Goal: Information Seeking & Learning: Learn about a topic

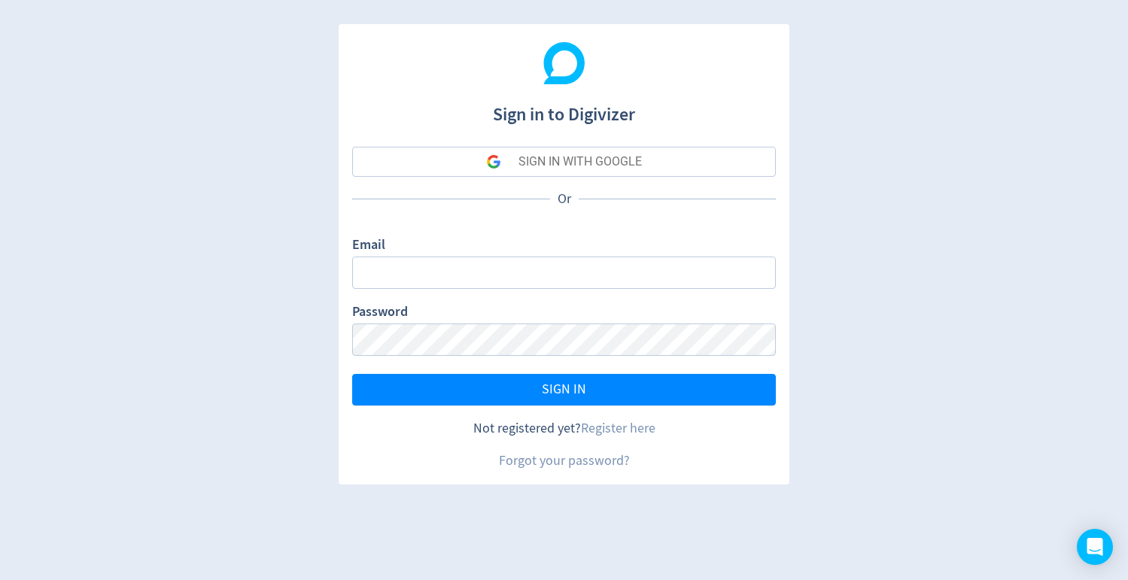
click at [667, 160] on button "SIGN IN WITH GOOGLE" at bounding box center [564, 162] width 424 height 30
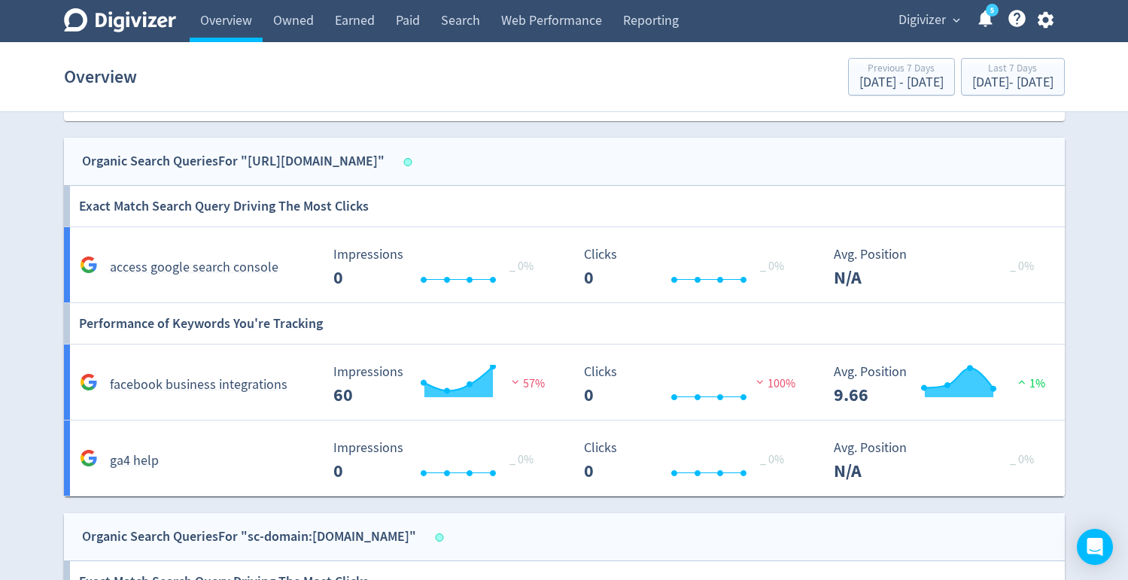
scroll to position [219, 0]
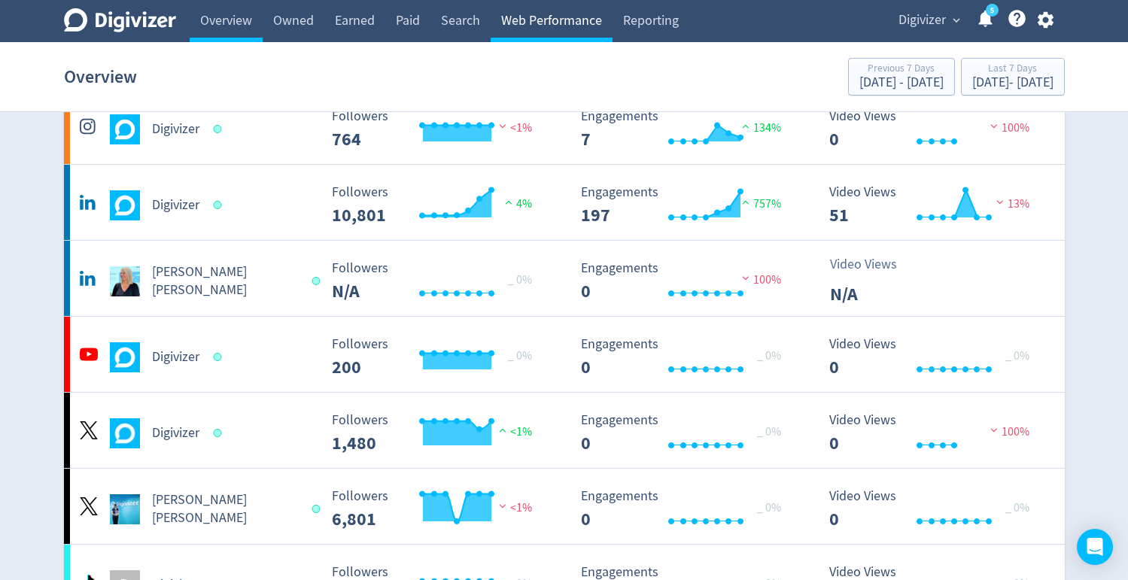
click at [565, 32] on link "Web Performance" at bounding box center [552, 21] width 122 height 42
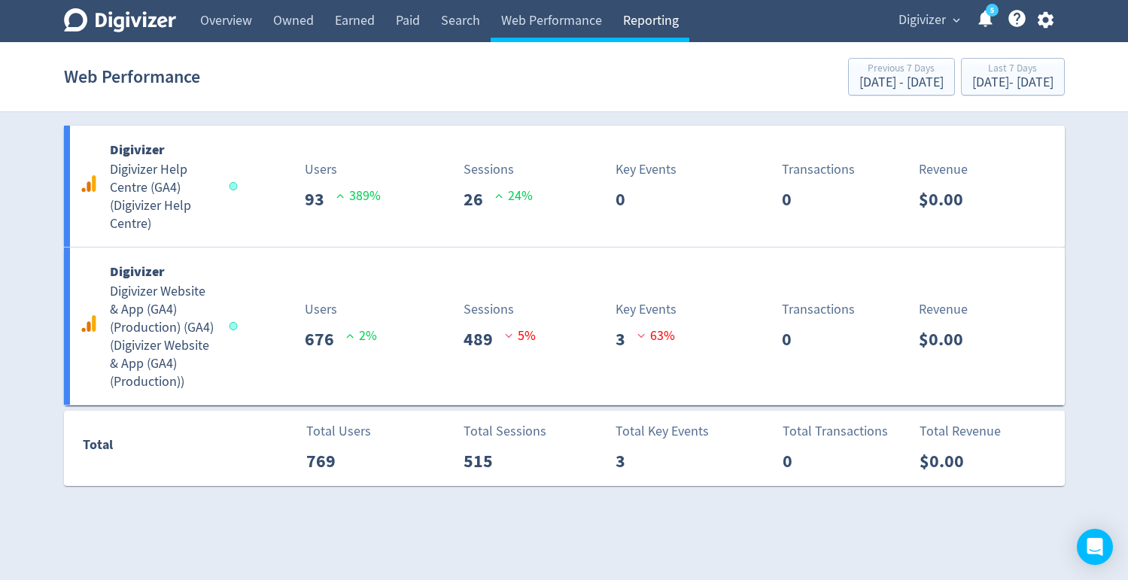
click at [636, 26] on link "Reporting" at bounding box center [650, 21] width 77 height 42
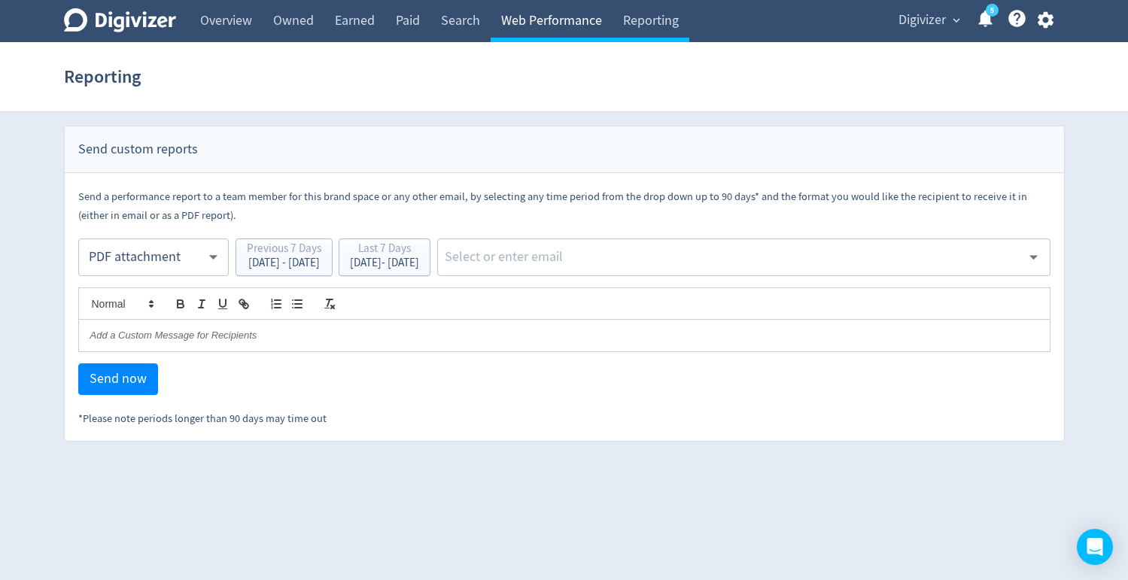
click at [590, 24] on link "Web Performance" at bounding box center [552, 21] width 122 height 42
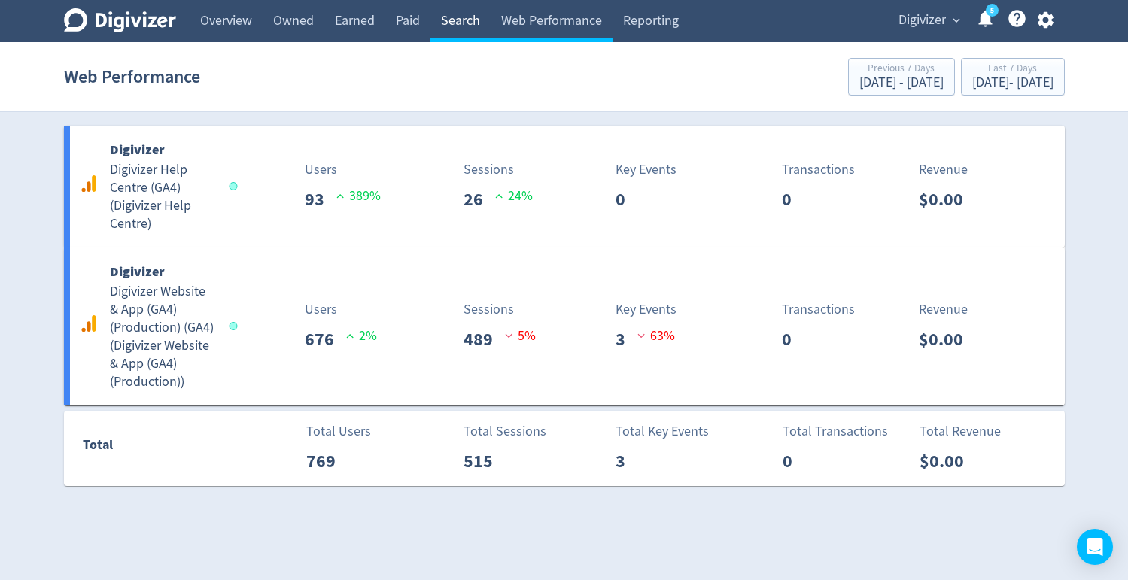
click at [488, 20] on link "Search" at bounding box center [460, 21] width 60 height 42
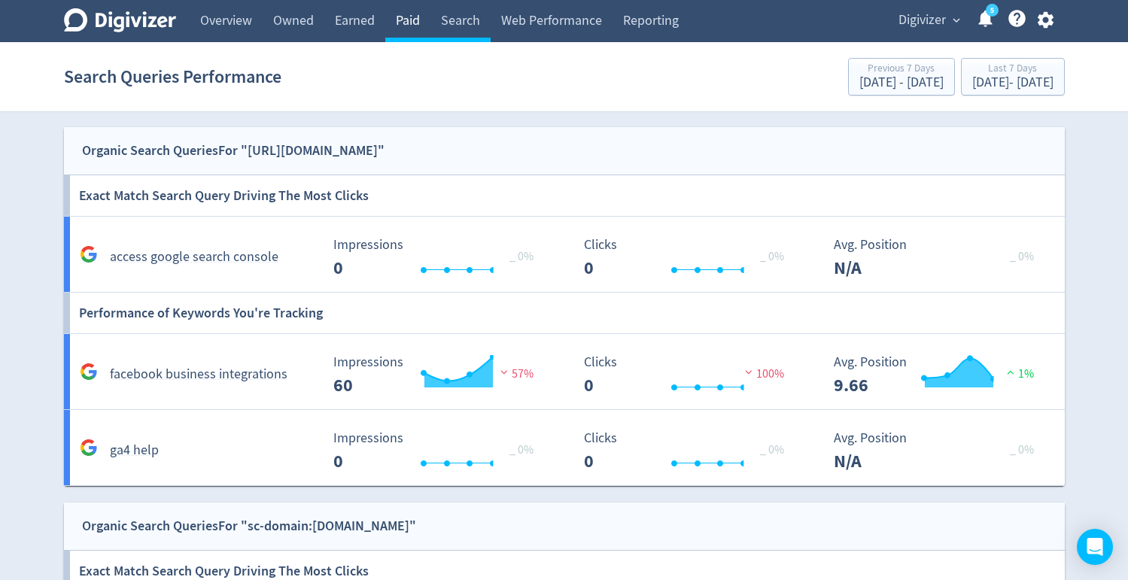
click at [398, 25] on link "Paid" at bounding box center [407, 21] width 45 height 42
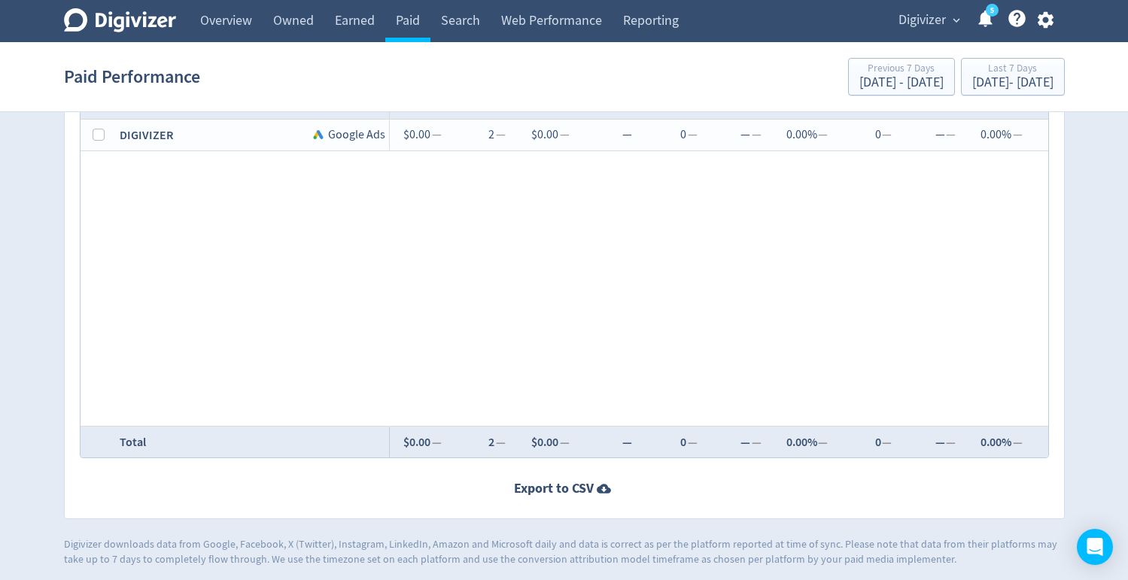
scroll to position [858, 0]
click at [356, 37] on link "Earned" at bounding box center [354, 21] width 61 height 42
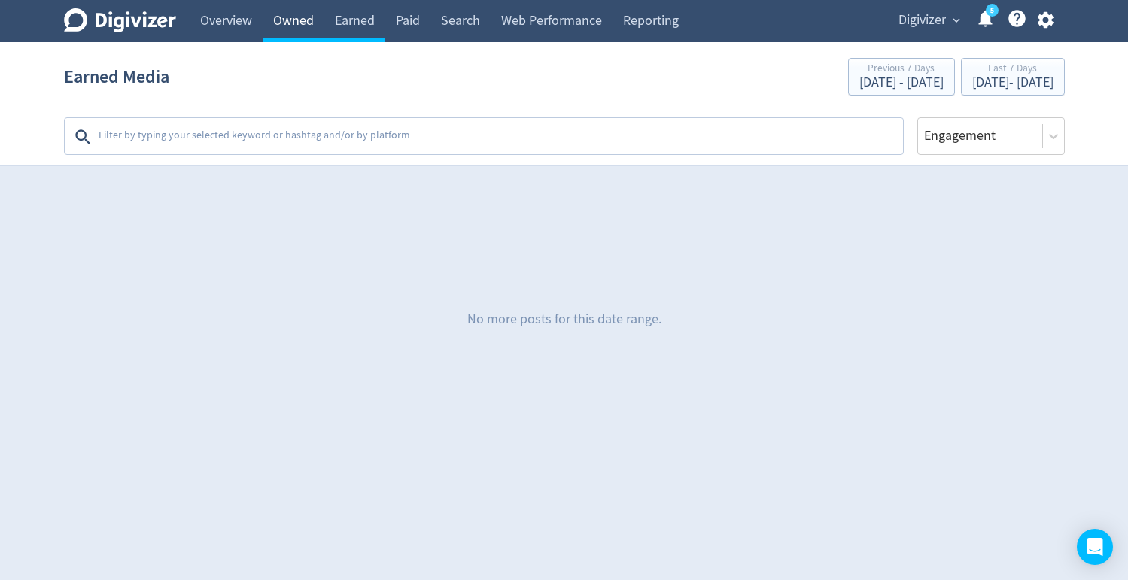
click at [319, 21] on link "Owned" at bounding box center [294, 21] width 62 height 42
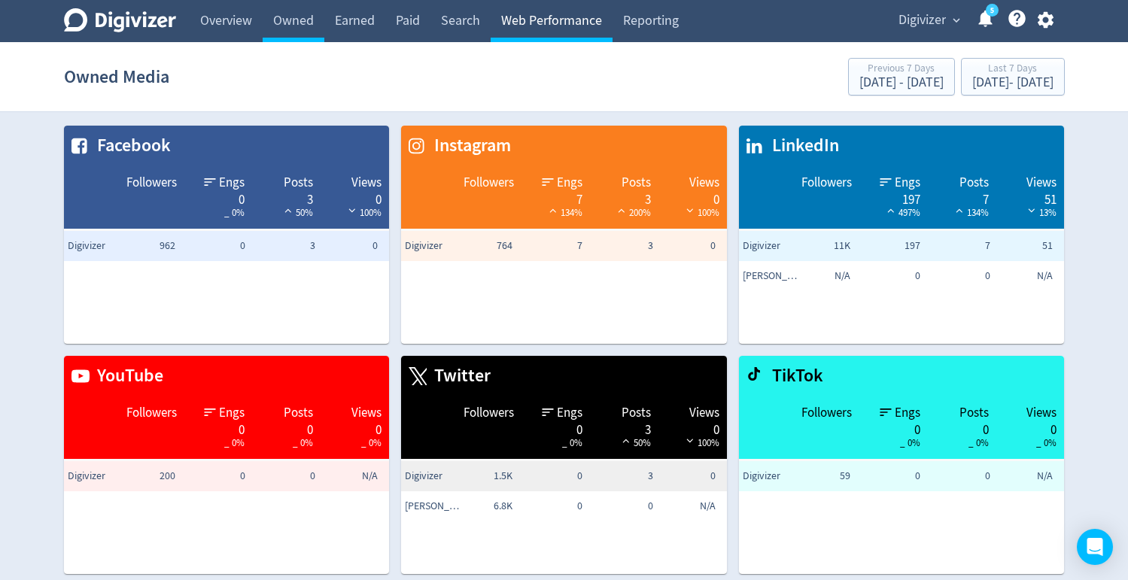
click at [566, 26] on link "Web Performance" at bounding box center [552, 21] width 122 height 42
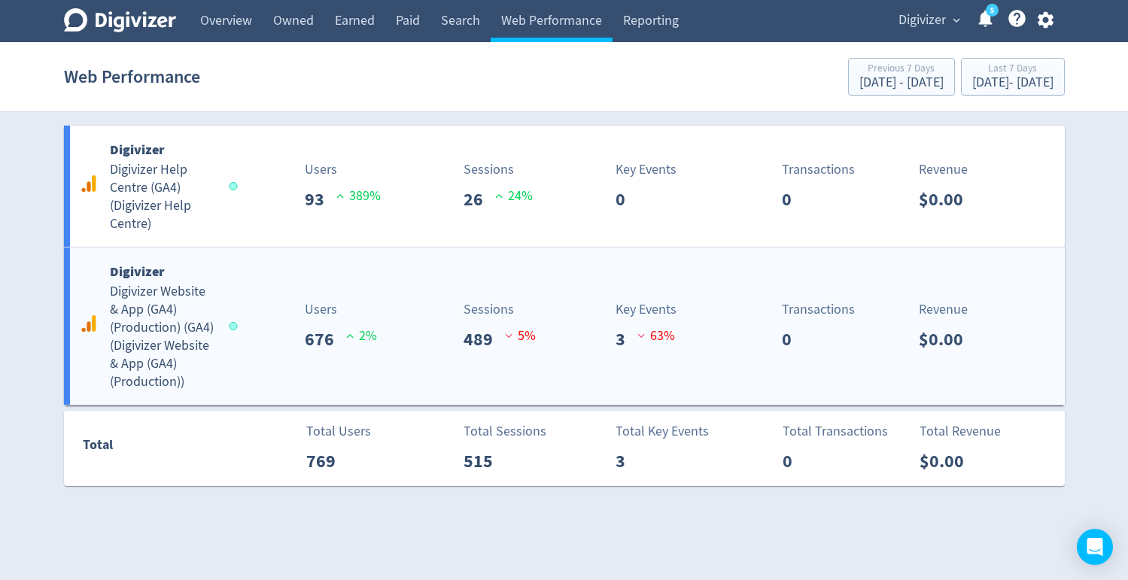
click at [190, 349] on h5 "Digivizer Website & App (GA4) (Production) (GA4) ( Digivizer Website & App (GA4…" at bounding box center [162, 337] width 105 height 108
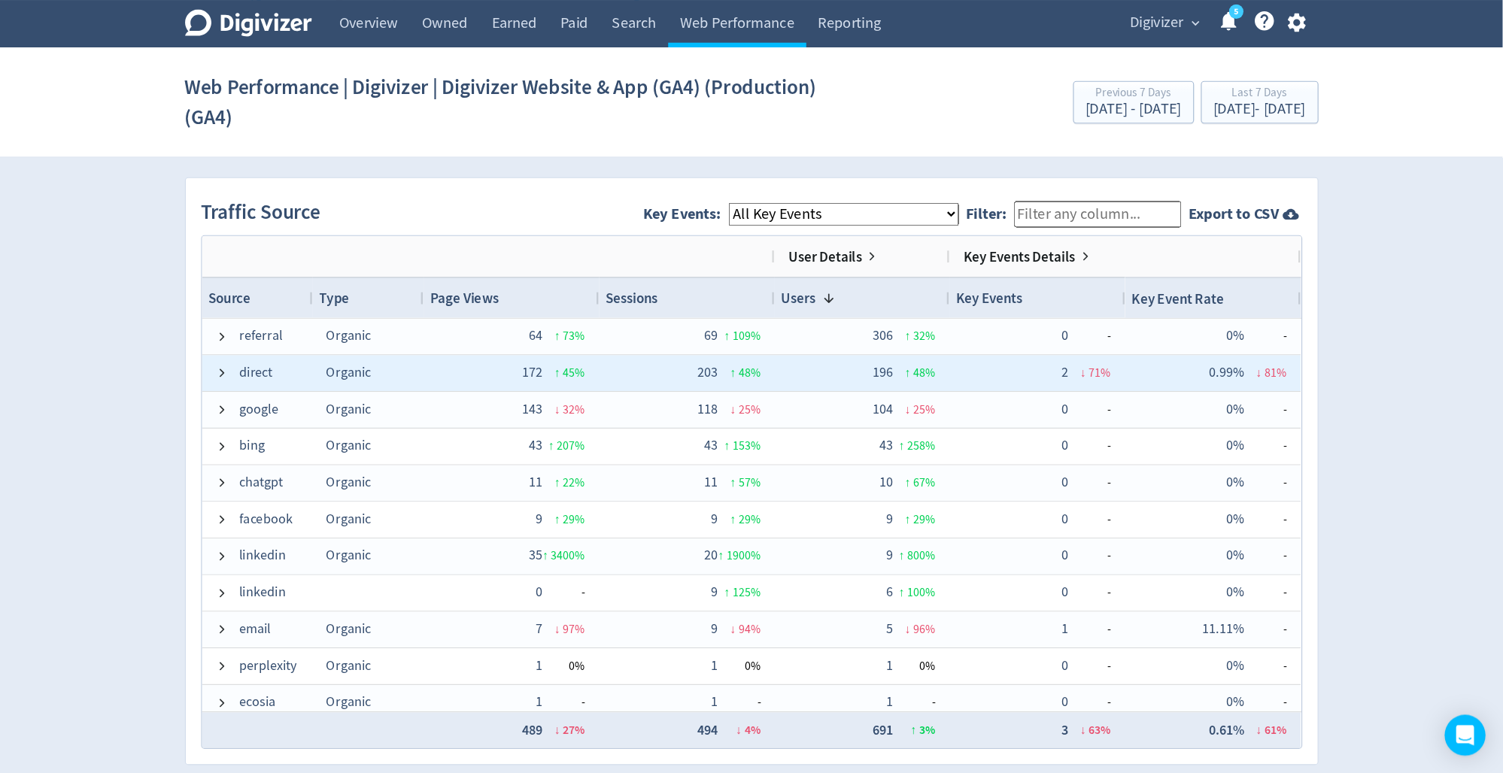
scroll to position [974, 0]
